Goal: Complete application form

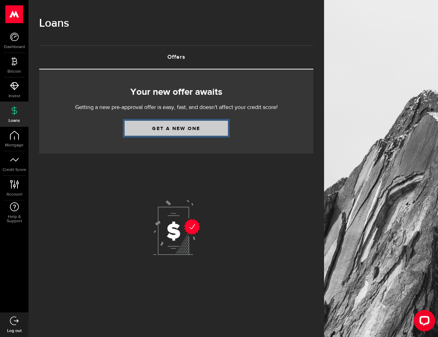
click at [147, 126] on link "Get a new one" at bounding box center [176, 128] width 103 height 15
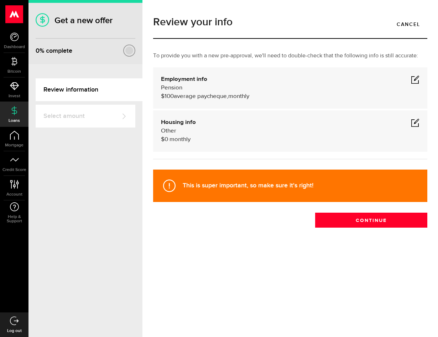
click at [417, 80] on span at bounding box center [415, 79] width 9 height 9
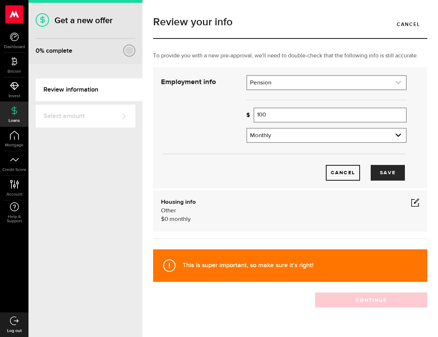
click at [292, 84] on link "expand select" at bounding box center [326, 83] width 159 height 14
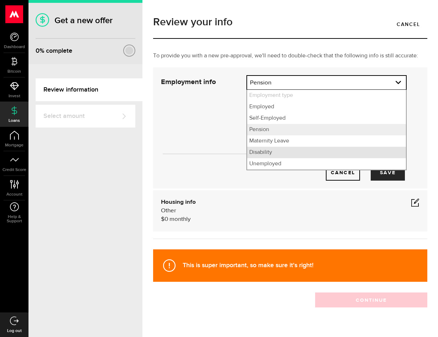
click at [270, 151] on li "Disability" at bounding box center [326, 152] width 159 height 11
select select "Disability"
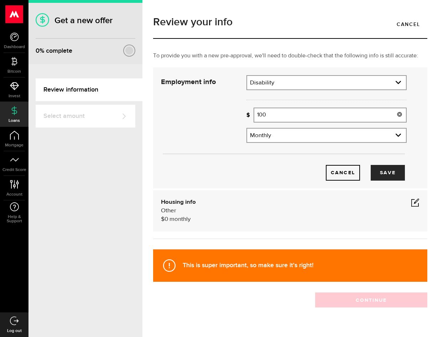
drag, startPoint x: 266, startPoint y: 118, endPoint x: 243, endPoint y: 119, distance: 23.9
click at [243, 119] on div "Missing your paycheque info! 100 Average paycheque" at bounding box center [326, 118] width 171 height 20
type input "500"
click at [382, 169] on button "Save" at bounding box center [388, 173] width 34 height 16
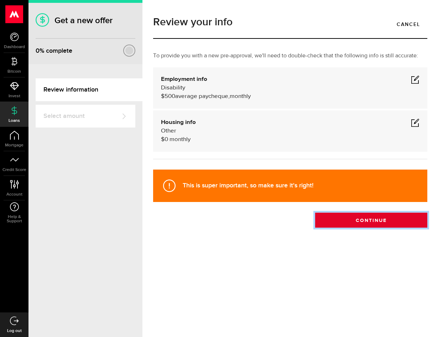
click at [363, 217] on button "Continue" at bounding box center [371, 220] width 112 height 15
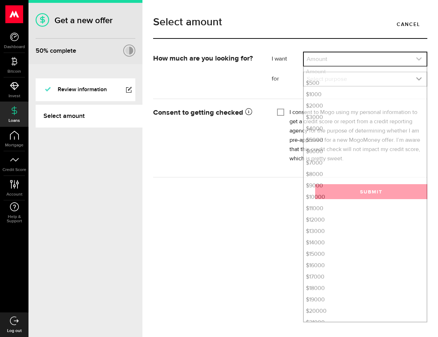
click at [337, 58] on link "expand select" at bounding box center [365, 59] width 123 height 14
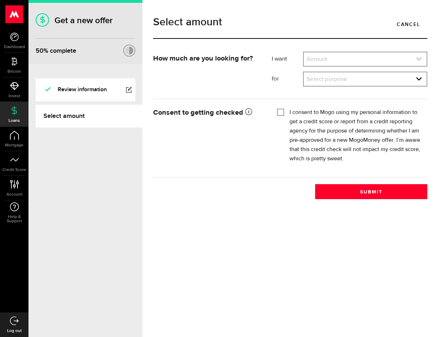
click at [336, 61] on link "expand select" at bounding box center [365, 59] width 123 height 14
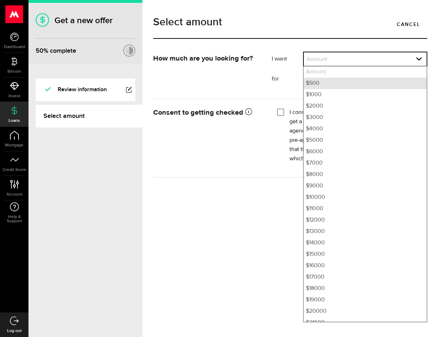
click at [316, 82] on li "$500" at bounding box center [365, 83] width 123 height 11
select select "500"
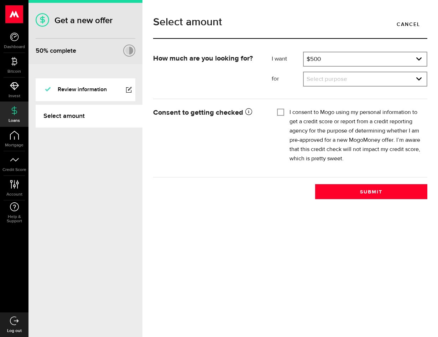
click at [316, 82] on link "expand select" at bounding box center [365, 79] width 123 height 14
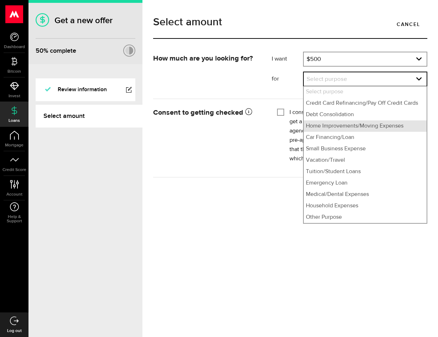
click at [329, 123] on li "Home Improvements/Moving Expenses" at bounding box center [365, 125] width 123 height 11
select select "Home Improvements/Moving Expenses"
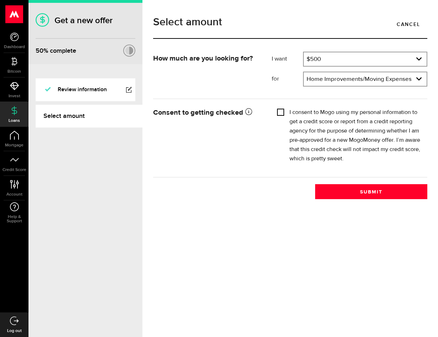
click at [281, 111] on input "I consent to Mogo using my personal information to get a credit score or report…" at bounding box center [280, 111] width 7 height 7
checkbox input "true"
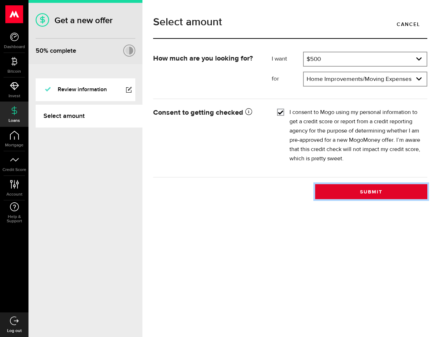
click at [369, 189] on button "Submit" at bounding box center [371, 191] width 112 height 15
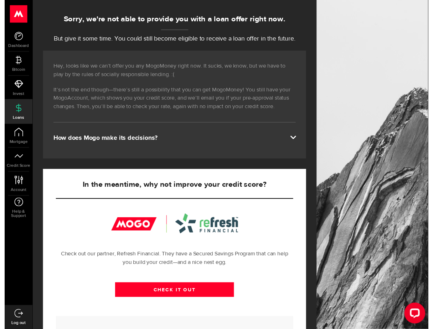
scroll to position [71, 0]
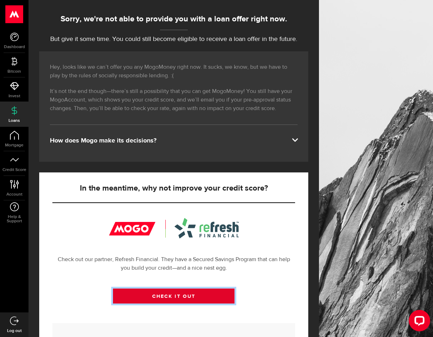
click at [181, 293] on link "CHECK IT OUT" at bounding box center [173, 296] width 121 height 15
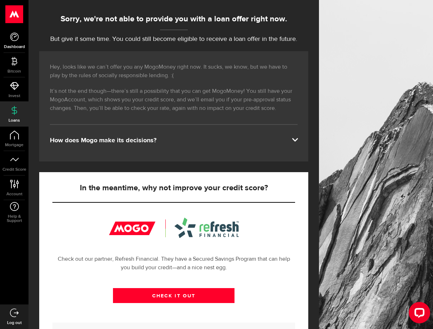
click at [7, 47] on span "Dashboard" at bounding box center [14, 47] width 28 height 4
